Goal: Task Accomplishment & Management: Use online tool/utility

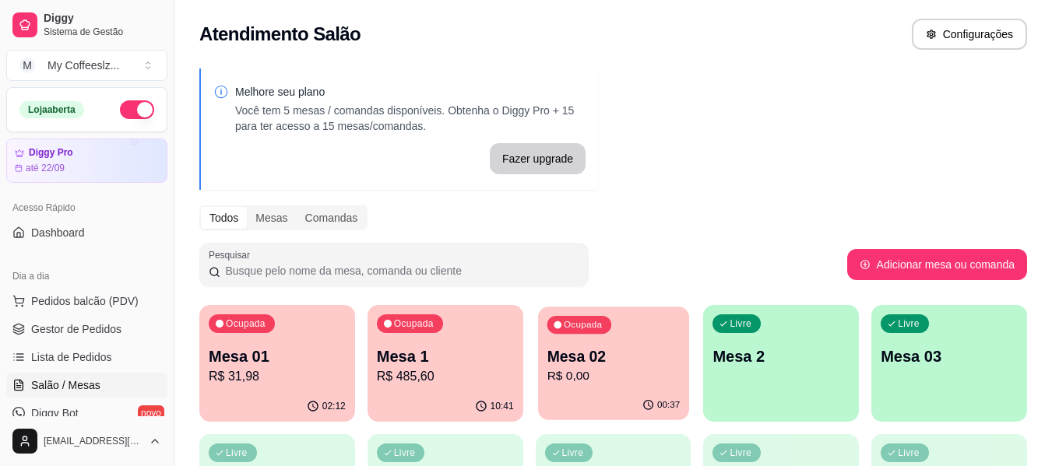
click at [629, 393] on div "00:37" at bounding box center [613, 406] width 151 height 30
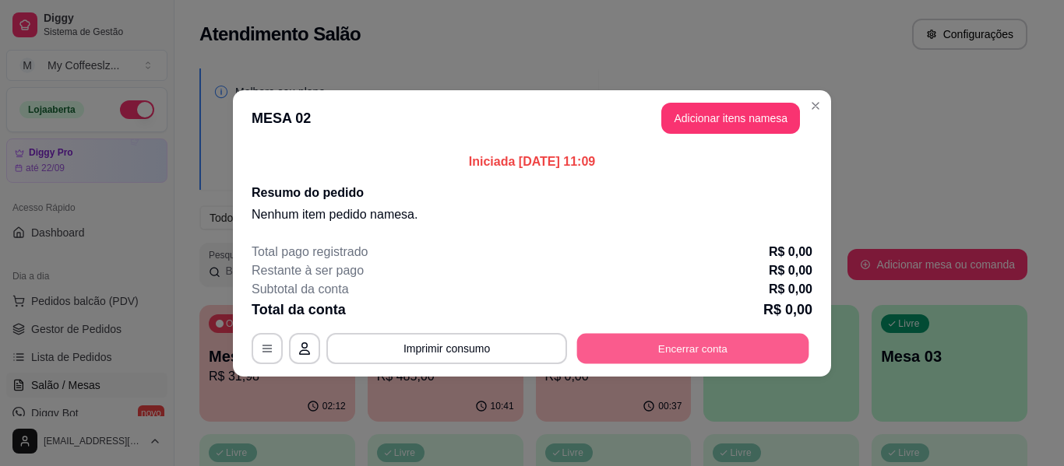
click at [640, 347] on button "Encerrar conta" at bounding box center [693, 348] width 232 height 30
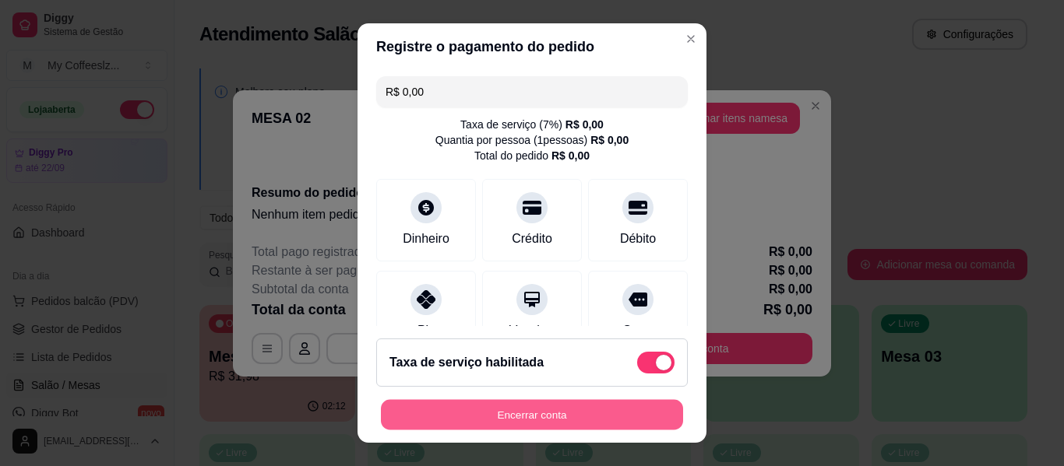
click at [493, 407] on button "Encerrar conta" at bounding box center [532, 415] width 302 height 30
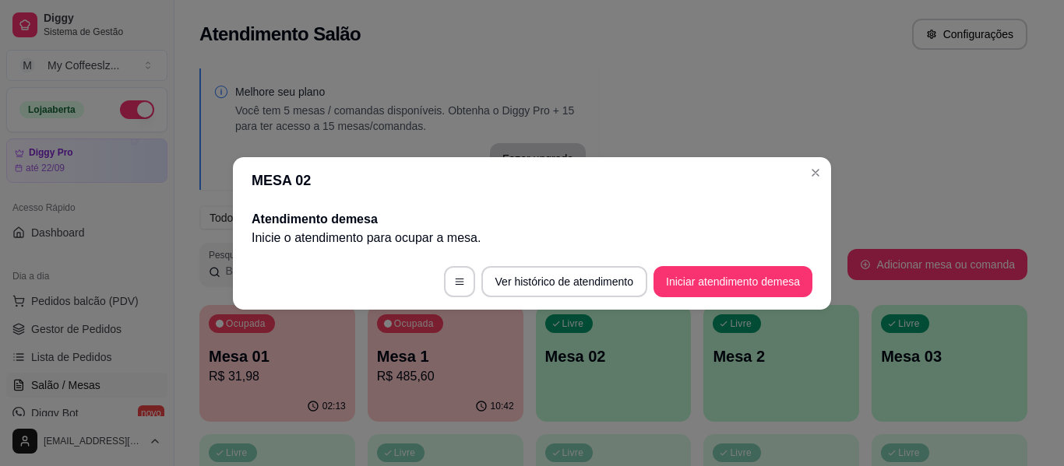
click at [643, 44] on div "Atendimento Salão Configurações" at bounding box center [613, 34] width 828 height 31
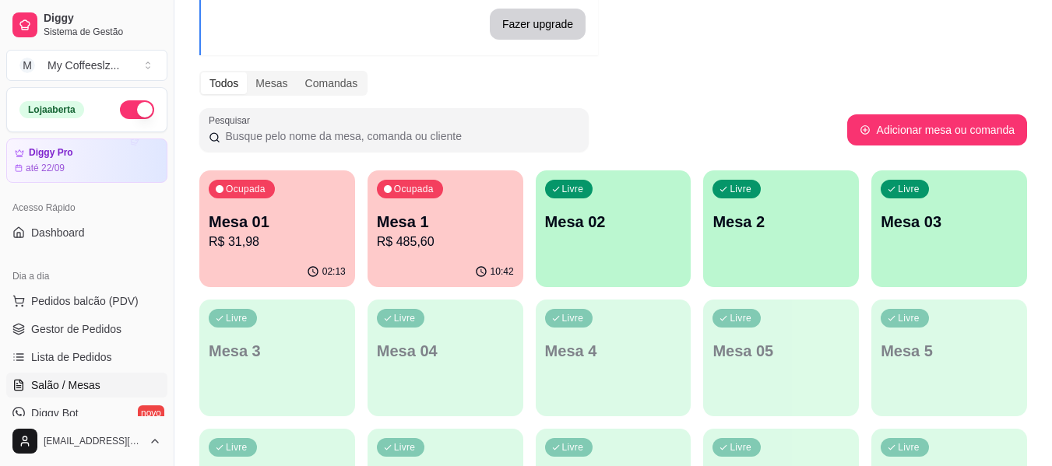
scroll to position [156, 0]
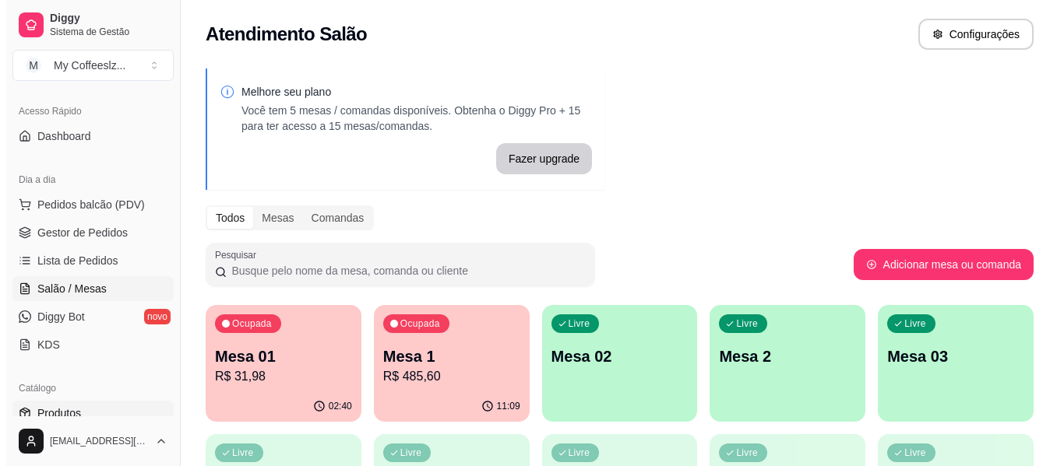
scroll to position [156, 0]
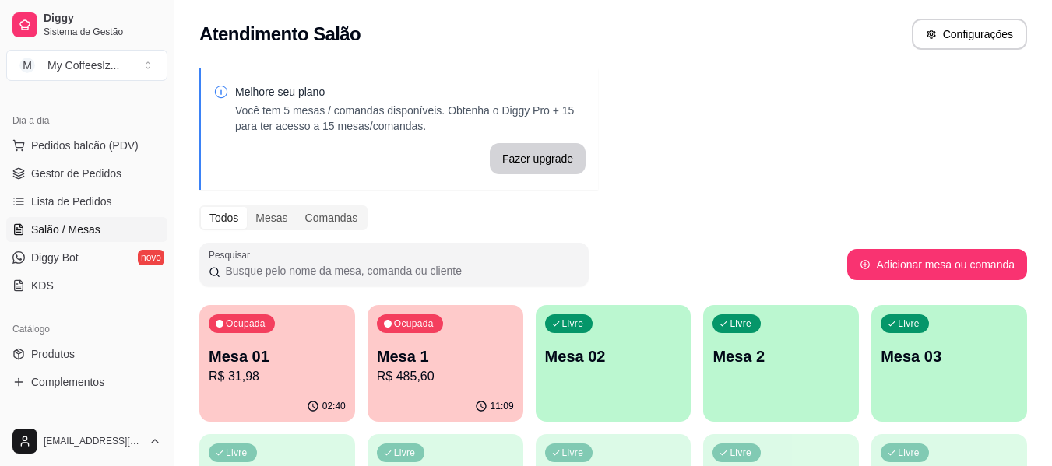
click at [621, 382] on div "Livre Mesa 02" at bounding box center [614, 354] width 156 height 98
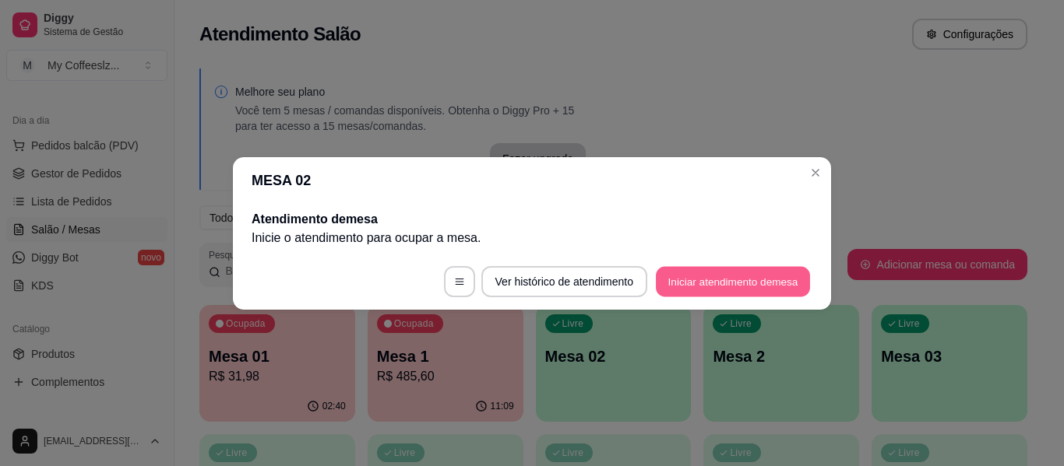
click at [706, 273] on button "Iniciar atendimento de mesa" at bounding box center [733, 281] width 154 height 30
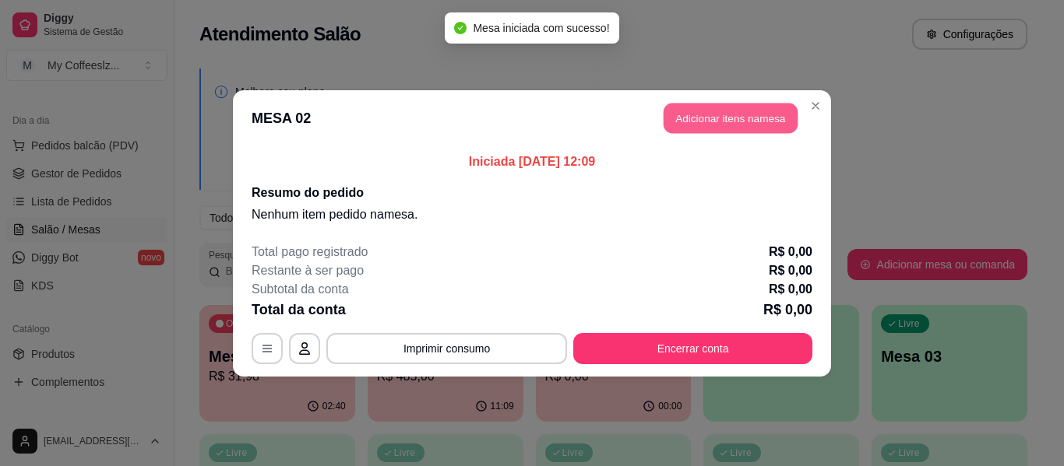
click at [701, 118] on button "Adicionar itens na mesa" at bounding box center [731, 118] width 134 height 30
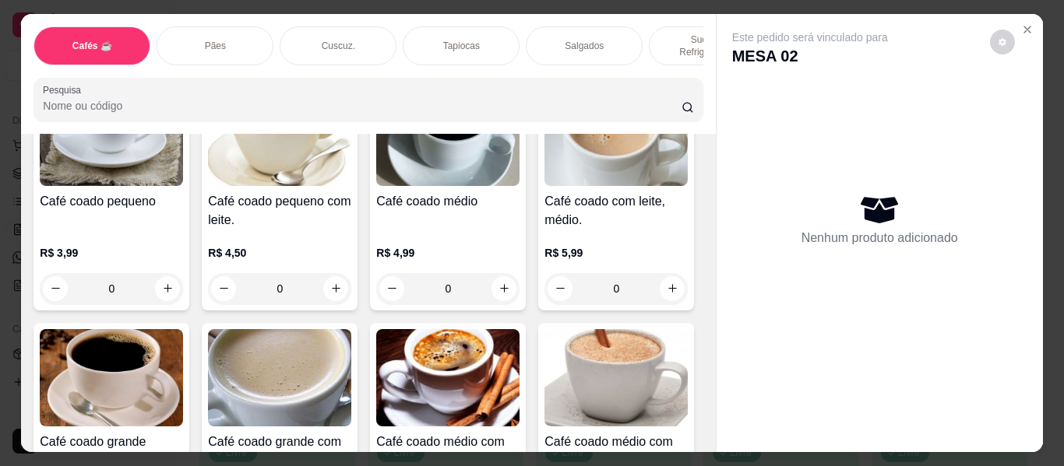
scroll to position [234, 0]
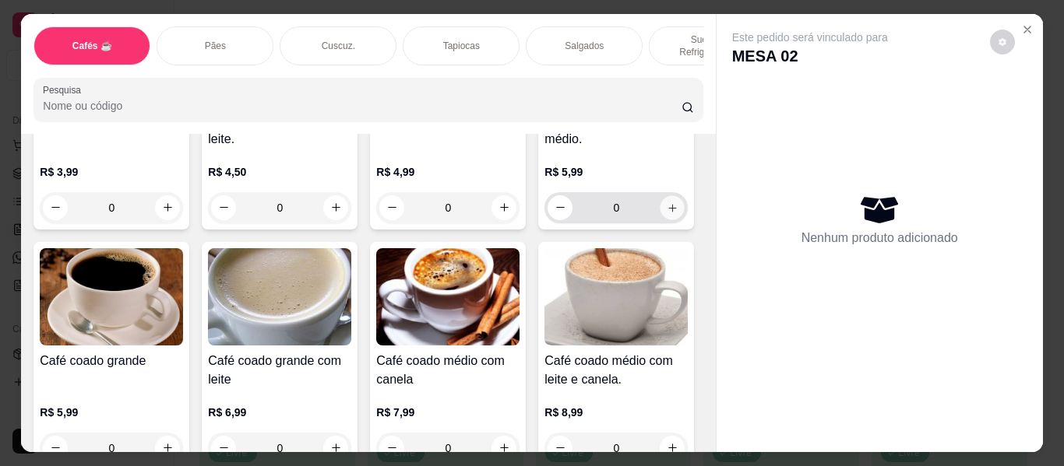
click at [667, 214] on icon "increase-product-quantity" at bounding box center [673, 208] width 12 height 12
type input "1"
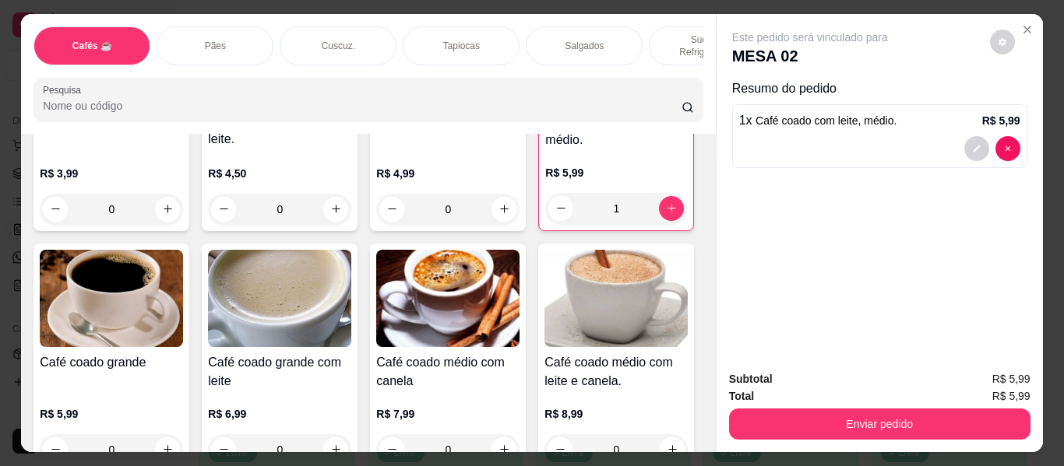
click at [323, 40] on p "Cuscuz." at bounding box center [338, 46] width 33 height 12
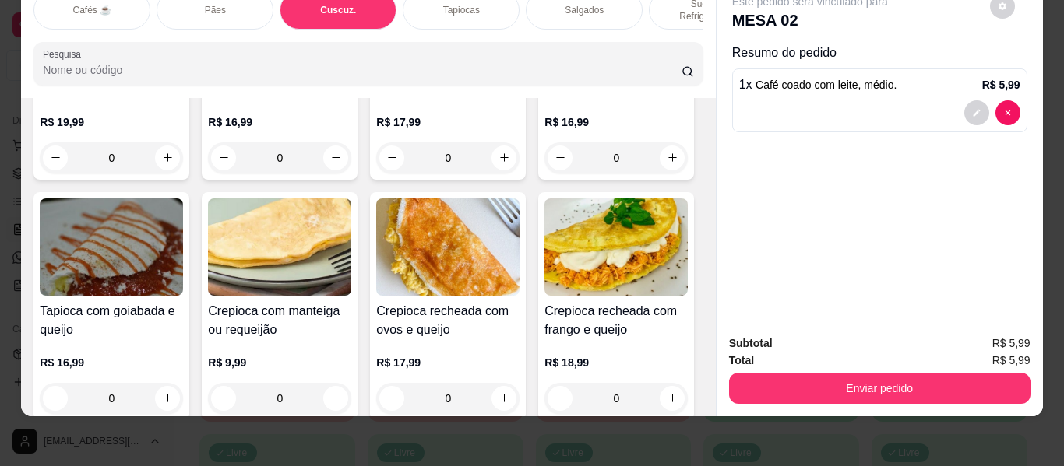
scroll to position [4277, 0]
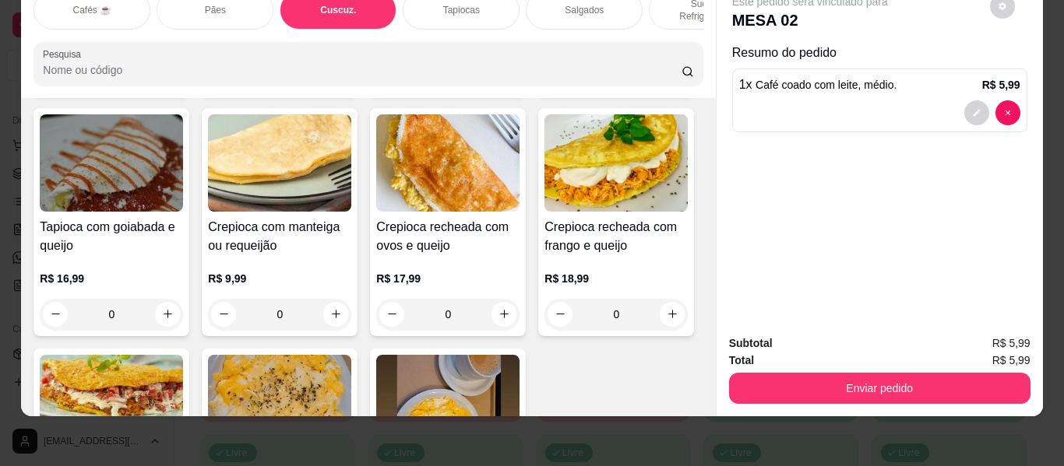
type input "1"
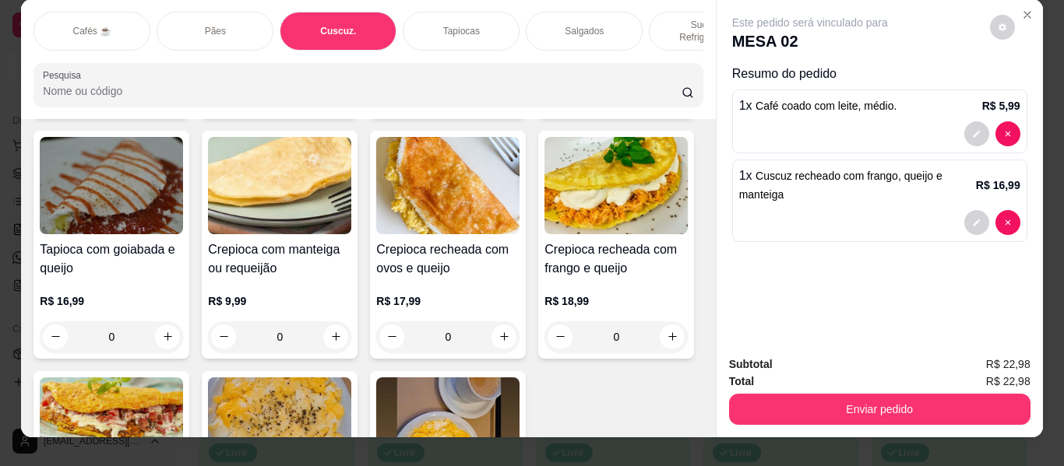
scroll to position [0, 0]
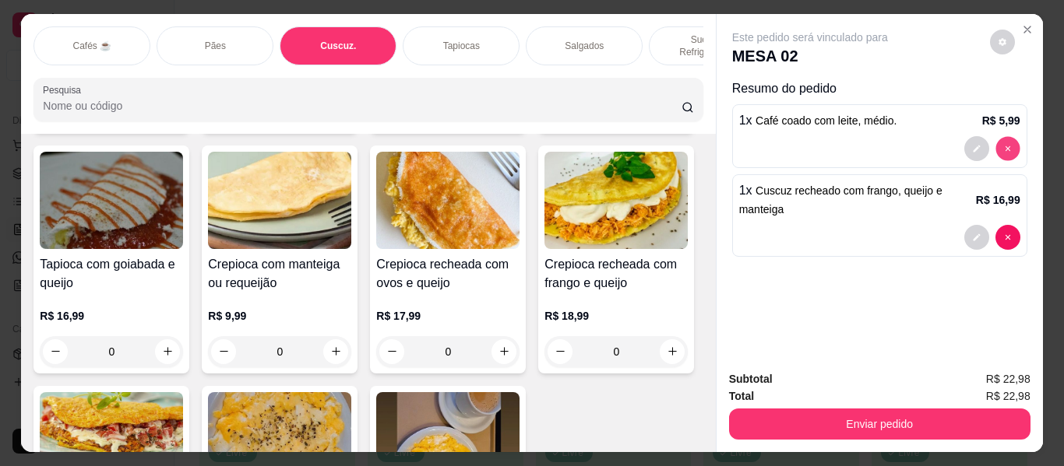
type input "0"
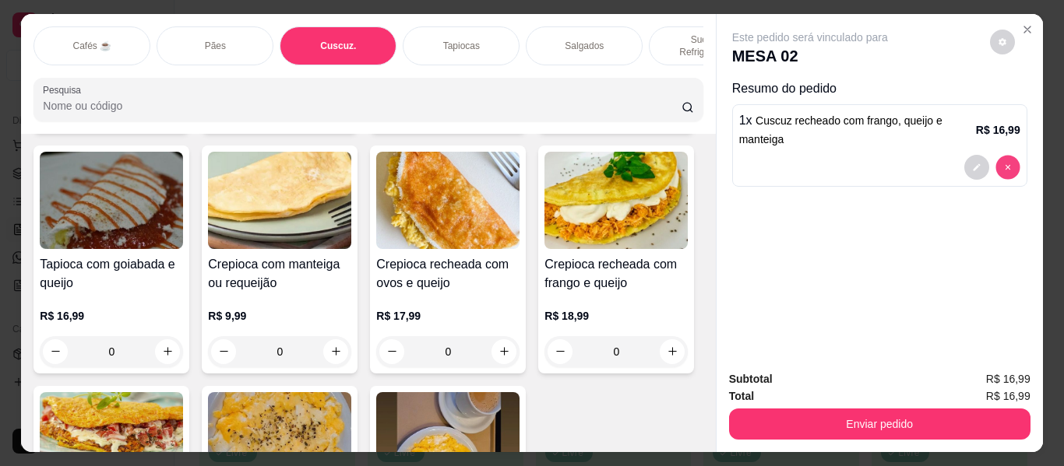
type input "0"
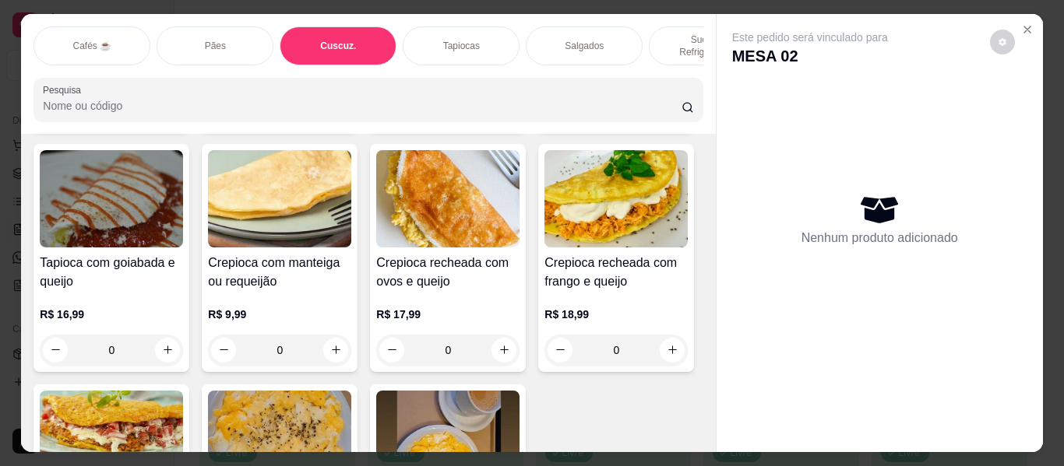
scroll to position [3964, 0]
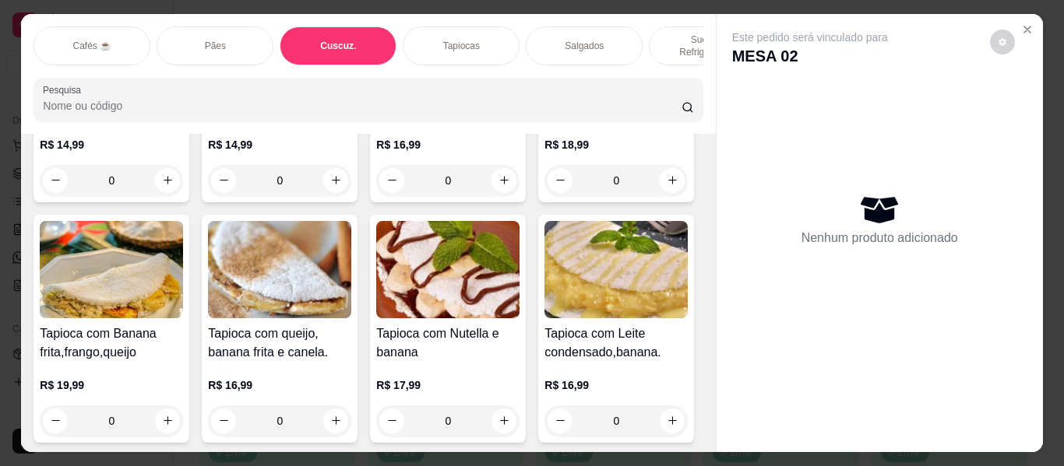
click at [78, 40] on p "Cafés ☕" at bounding box center [91, 46] width 39 height 12
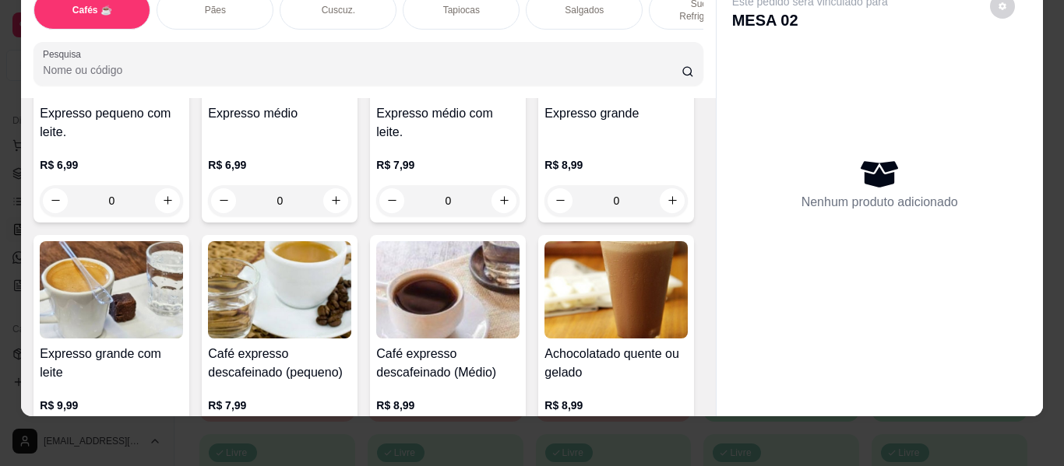
scroll to position [771, 0]
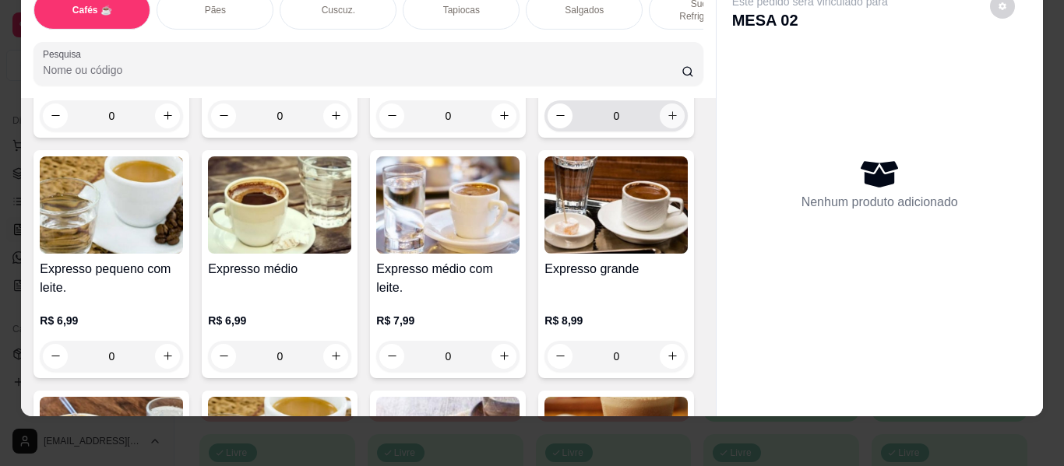
click at [660, 128] on button "increase-product-quantity" at bounding box center [672, 116] width 25 height 25
type input "1"
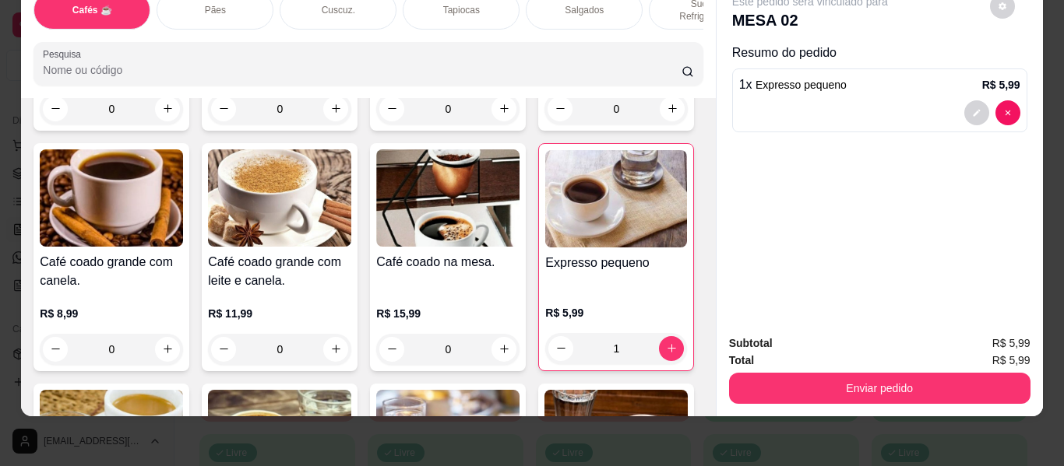
scroll to position [0, 0]
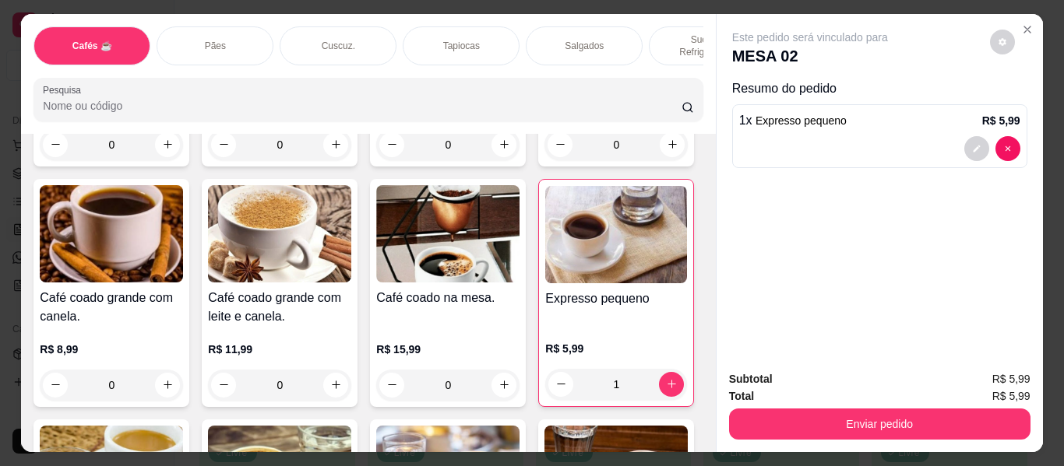
click at [572, 40] on p "Salgados" at bounding box center [584, 46] width 39 height 12
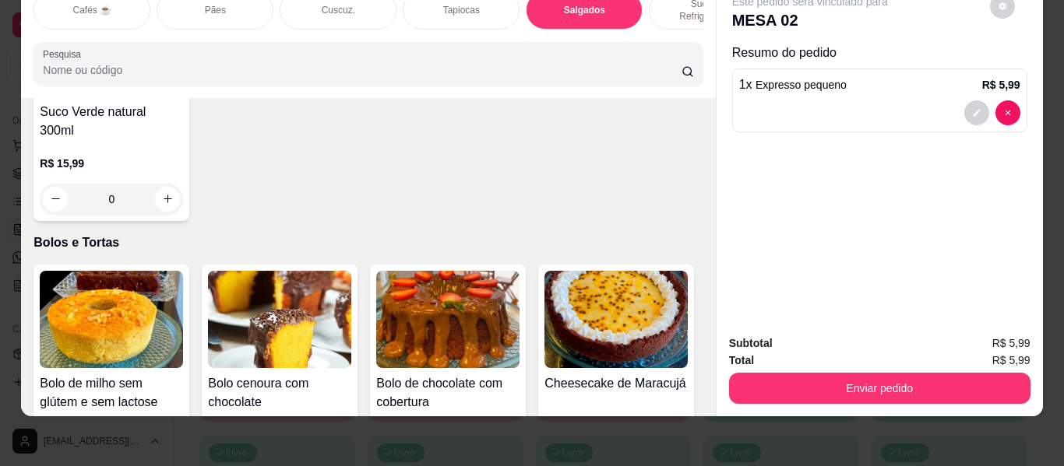
scroll to position [6900, 0]
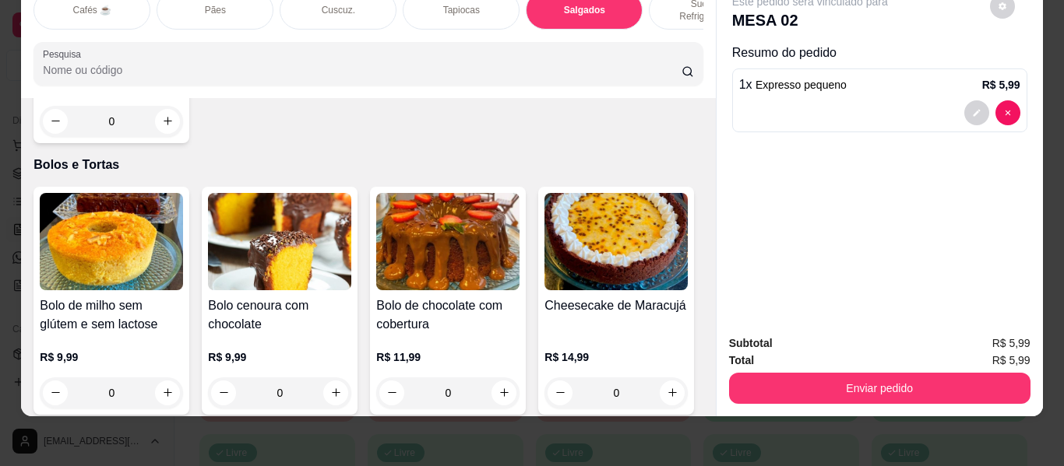
type input "1"
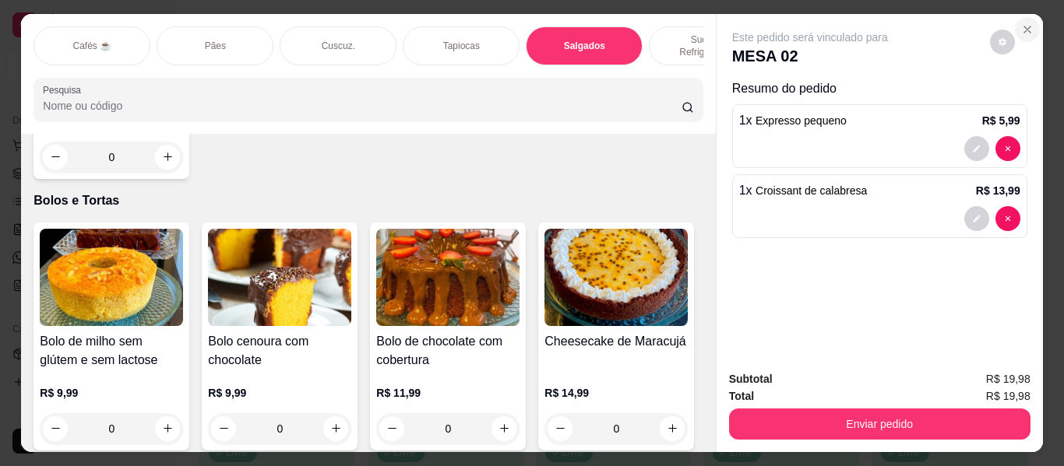
click at [1019, 17] on button "Close" at bounding box center [1027, 29] width 25 height 25
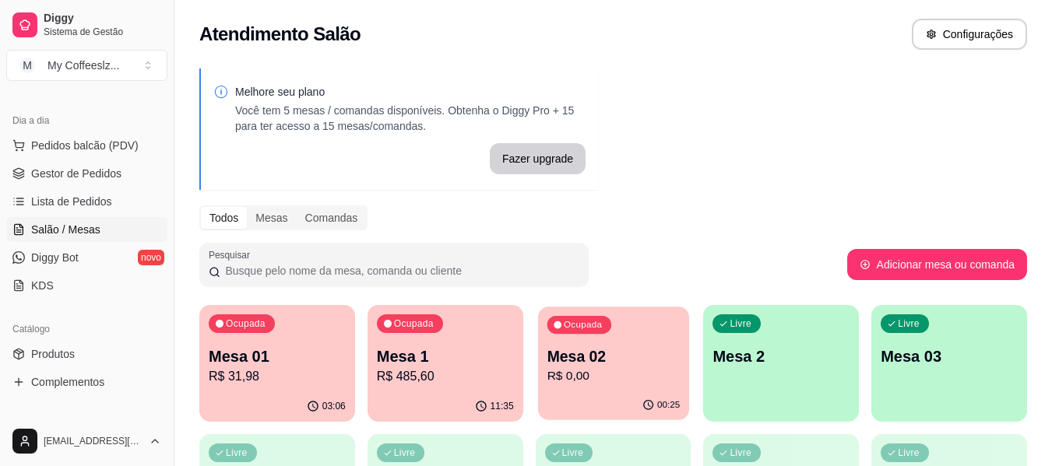
click at [628, 372] on p "R$ 0,00" at bounding box center [613, 377] width 133 height 18
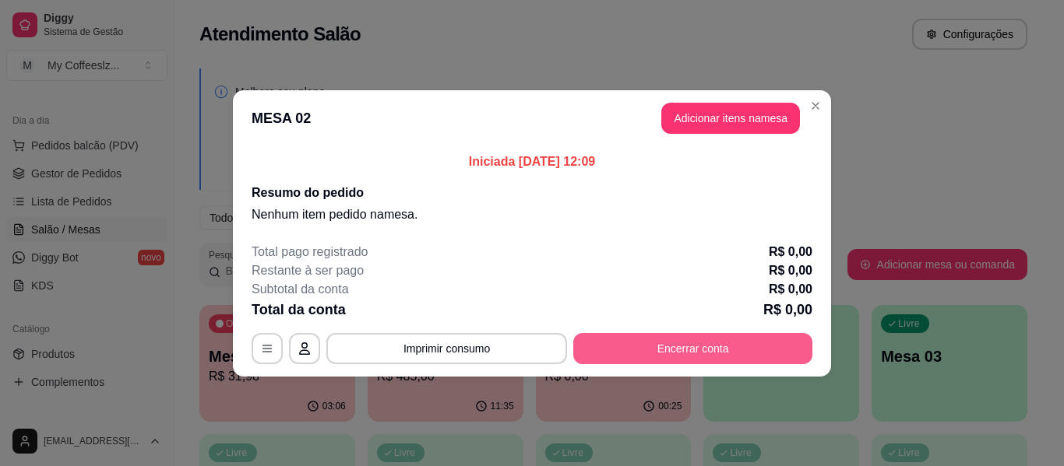
click at [674, 349] on button "Encerrar conta" at bounding box center [692, 348] width 239 height 31
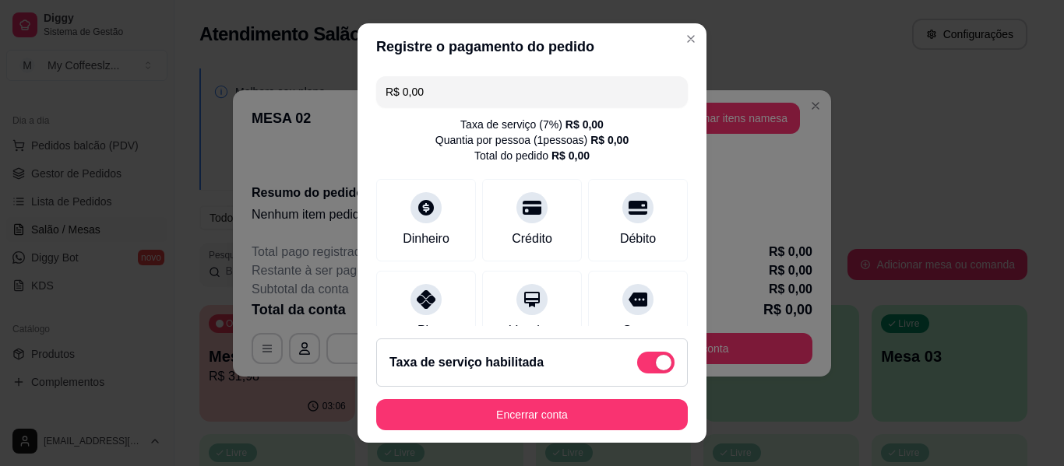
click at [609, 396] on footer "Taxa de serviço habilitada Encerrar conta" at bounding box center [531, 384] width 349 height 117
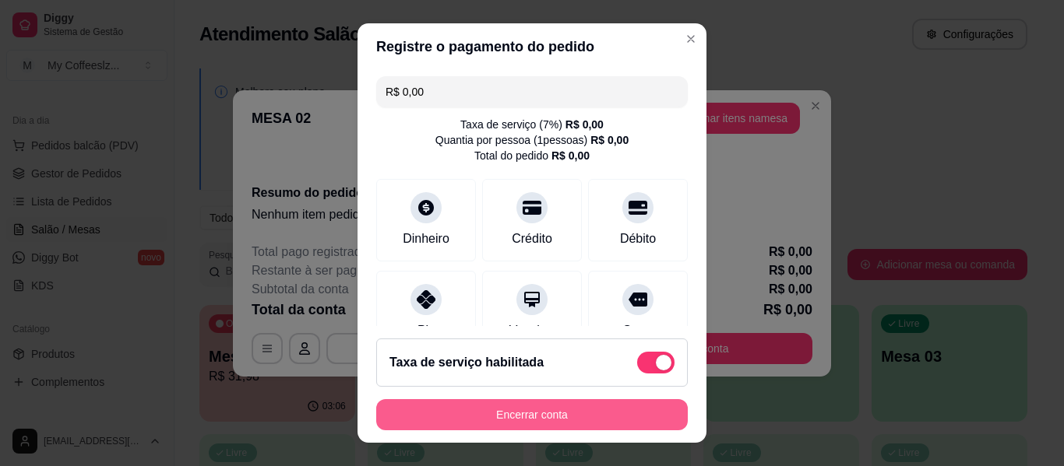
click at [605, 408] on button "Encerrar conta" at bounding box center [532, 415] width 312 height 31
